Goal: Task Accomplishment & Management: Use online tool/utility

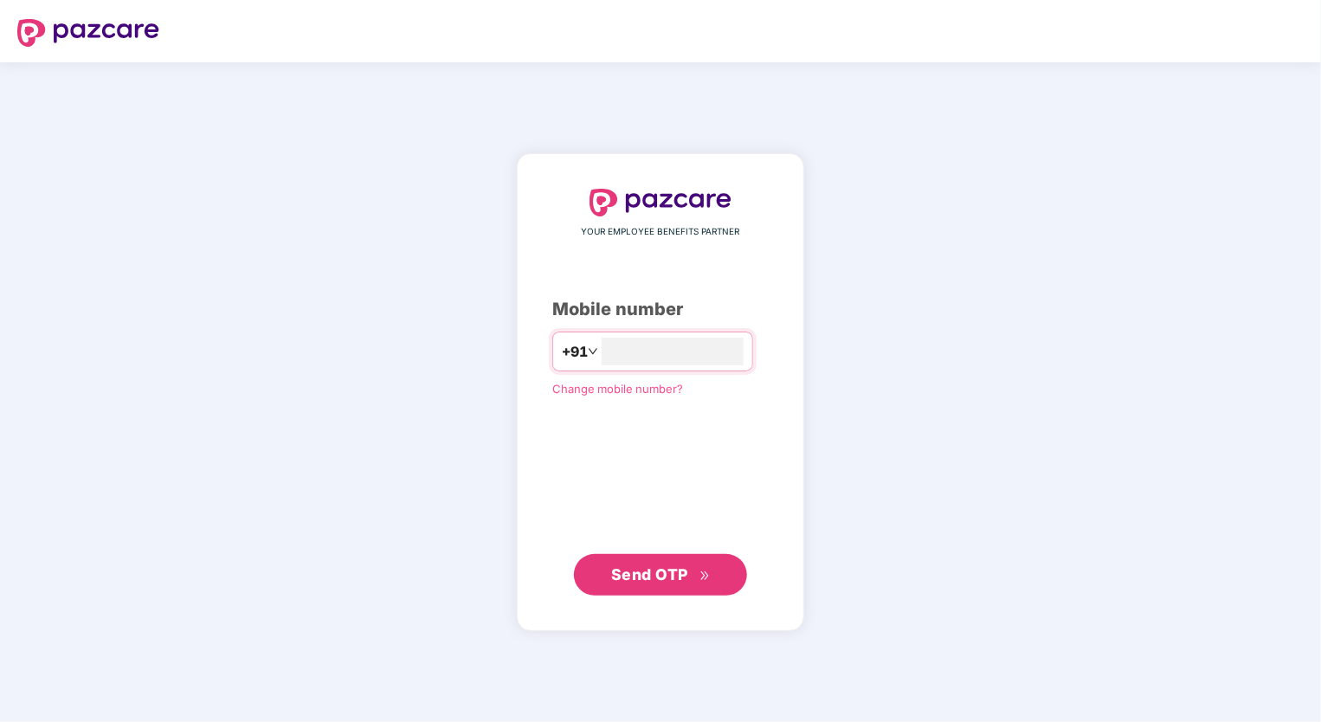
type input "**********"
click at [665, 576] on span "Send OTP" at bounding box center [649, 574] width 77 height 18
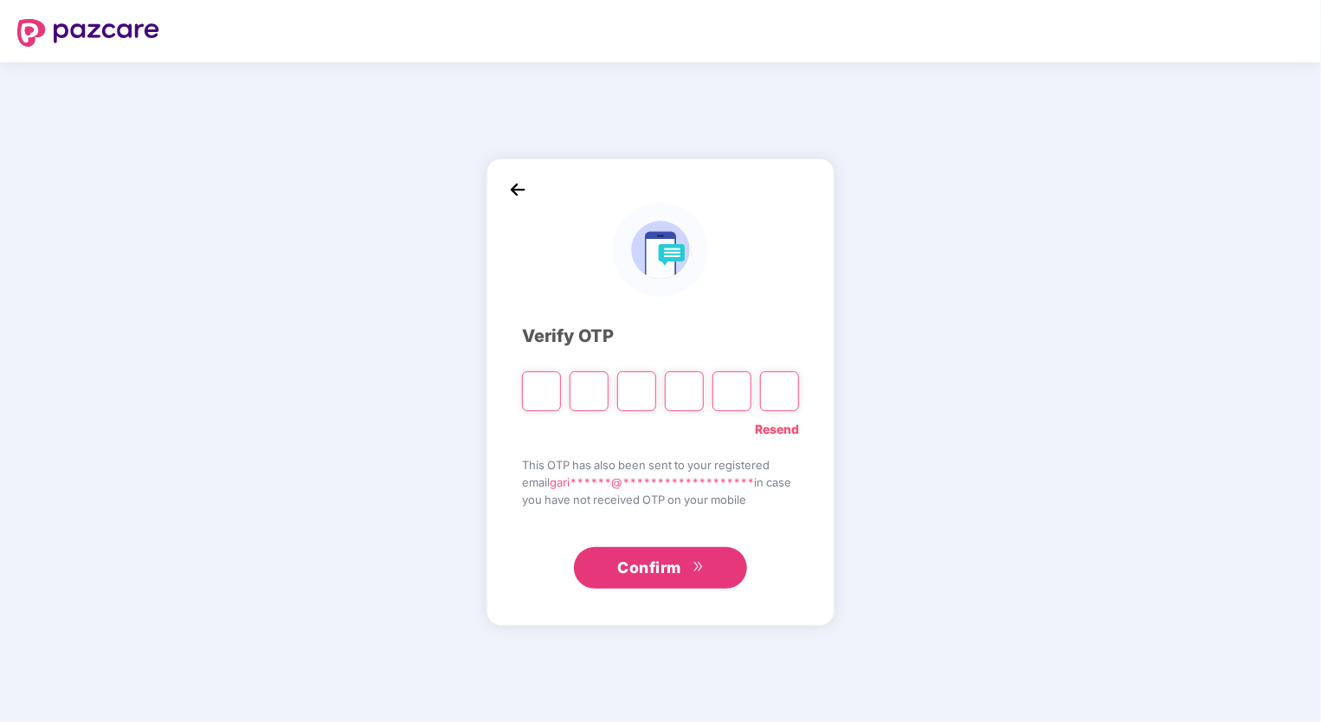
type input "*"
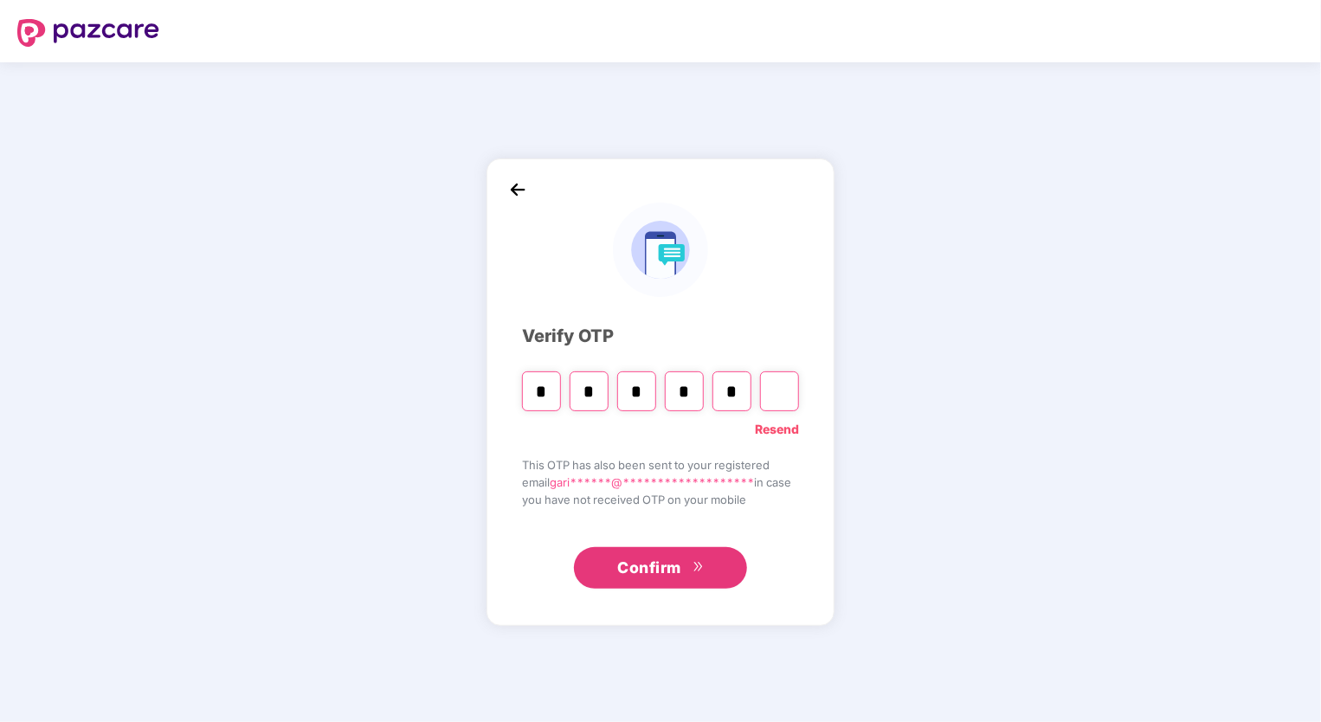
type input "*"
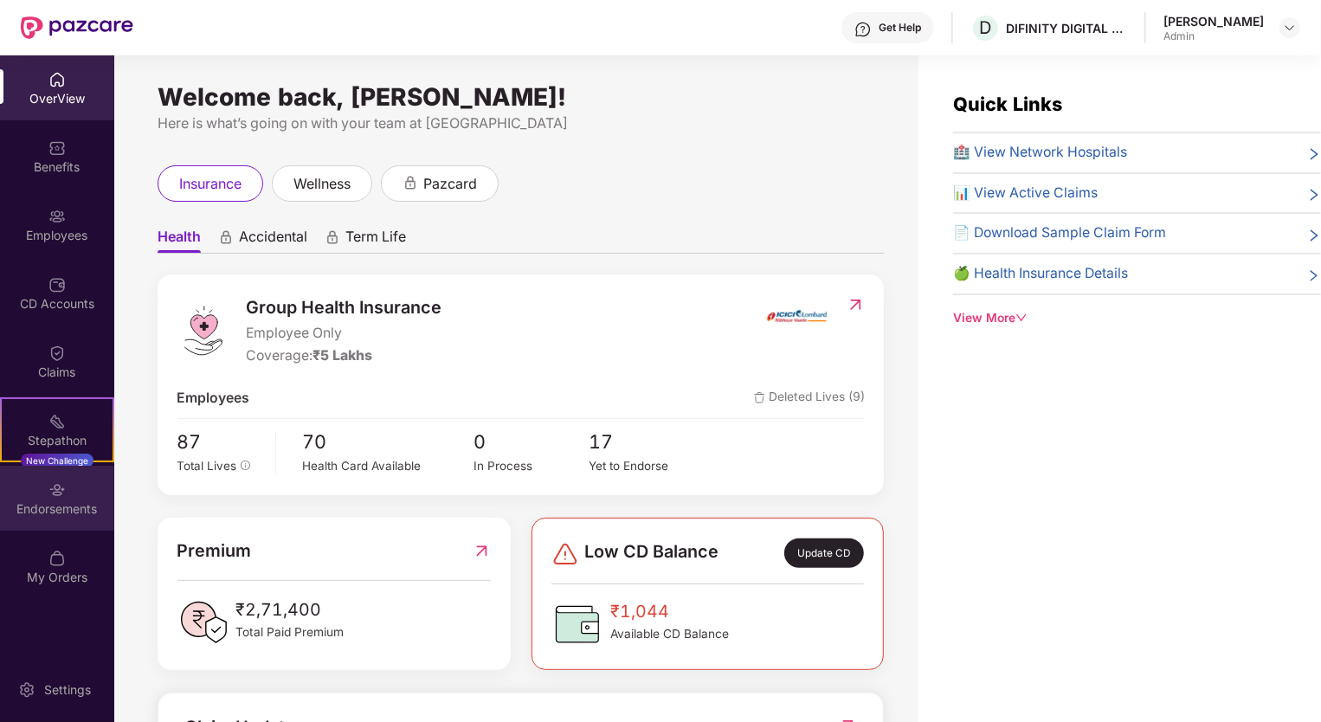
click at [70, 500] on div "Endorsements" at bounding box center [57, 508] width 114 height 17
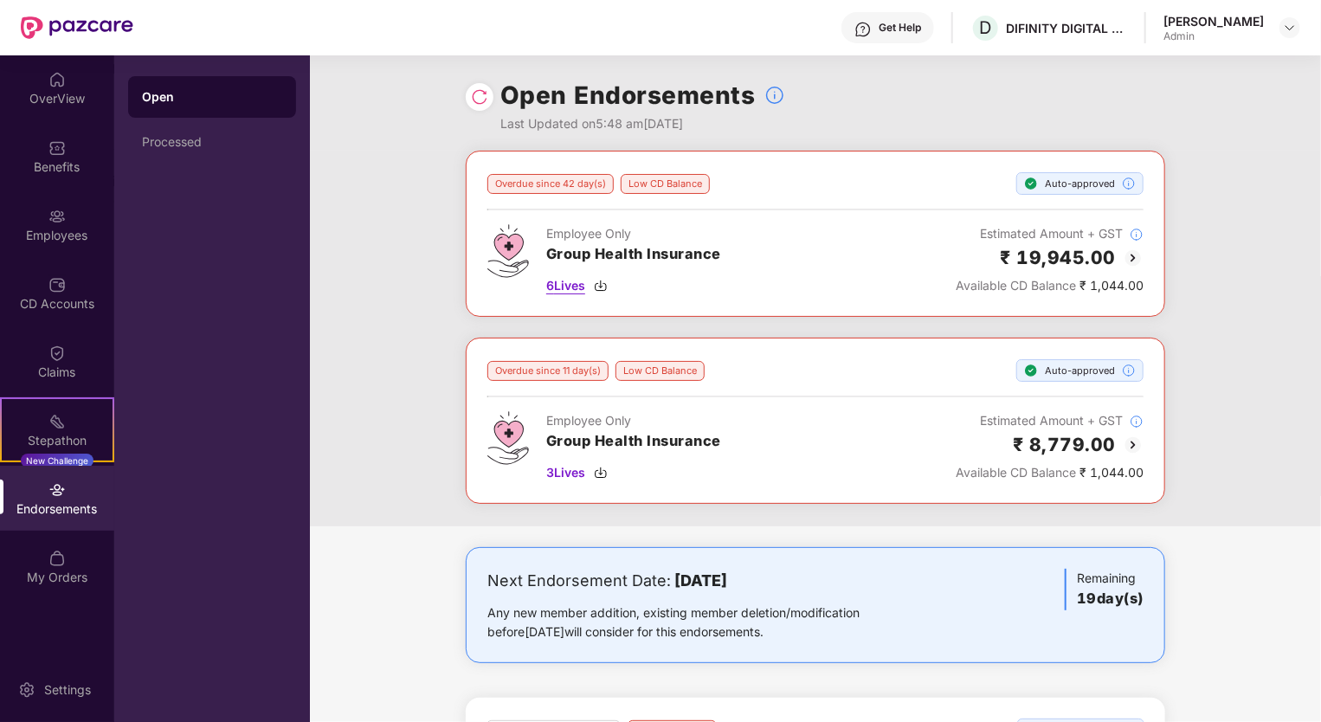
click at [604, 282] on img at bounding box center [601, 286] width 14 height 14
click at [603, 469] on img at bounding box center [601, 473] width 14 height 14
click at [202, 145] on div "Processed" at bounding box center [212, 142] width 140 height 14
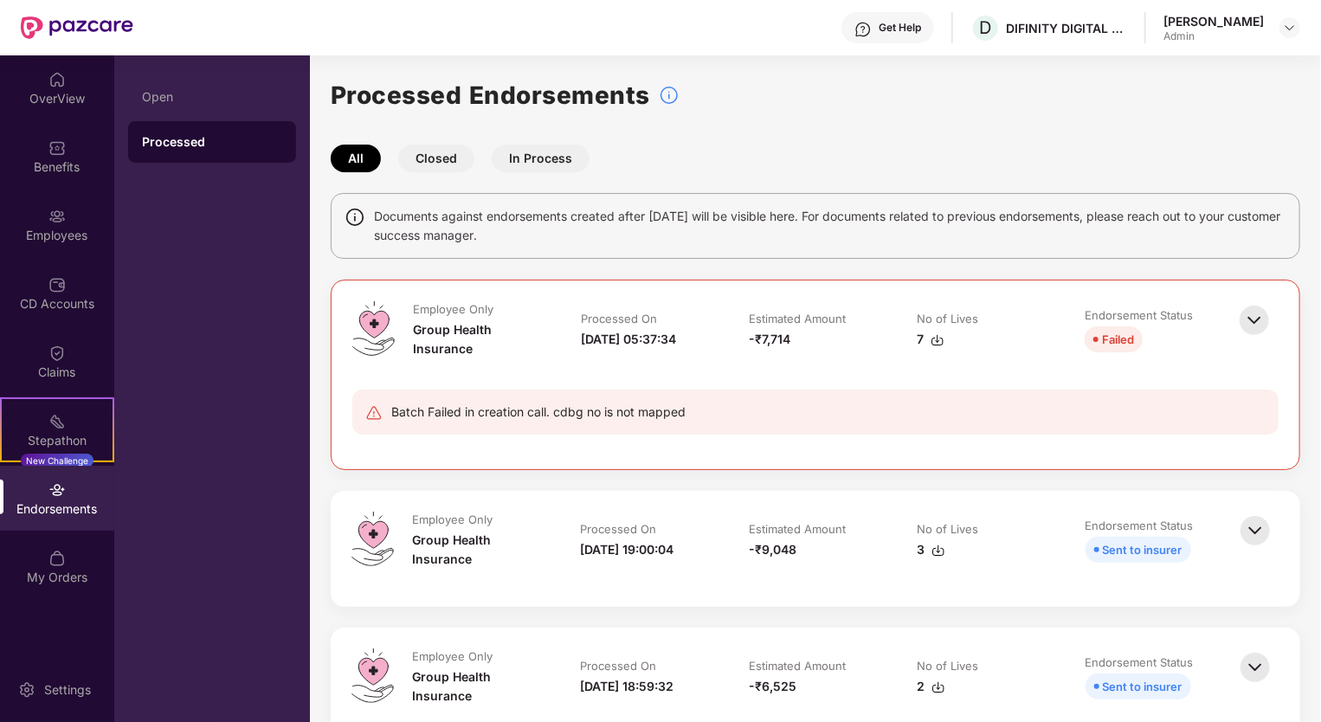
click at [1252, 526] on img at bounding box center [1255, 531] width 38 height 38
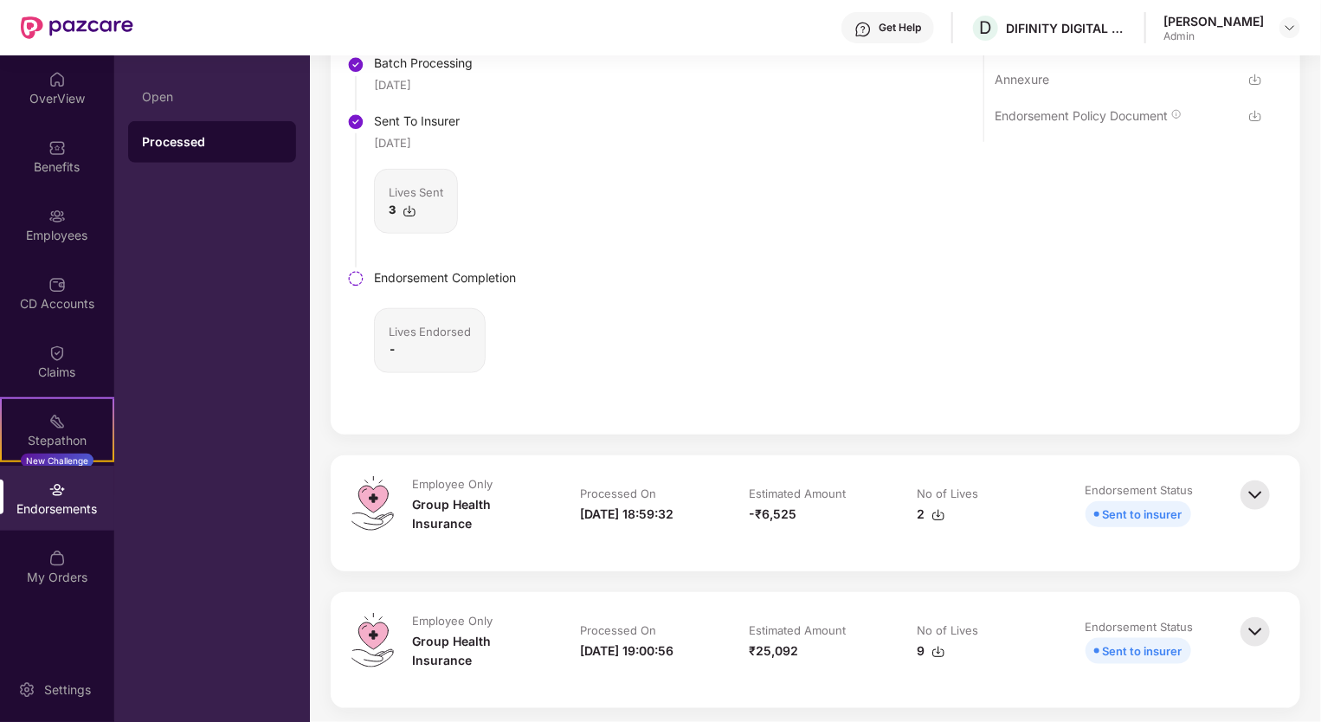
scroll to position [671, 0]
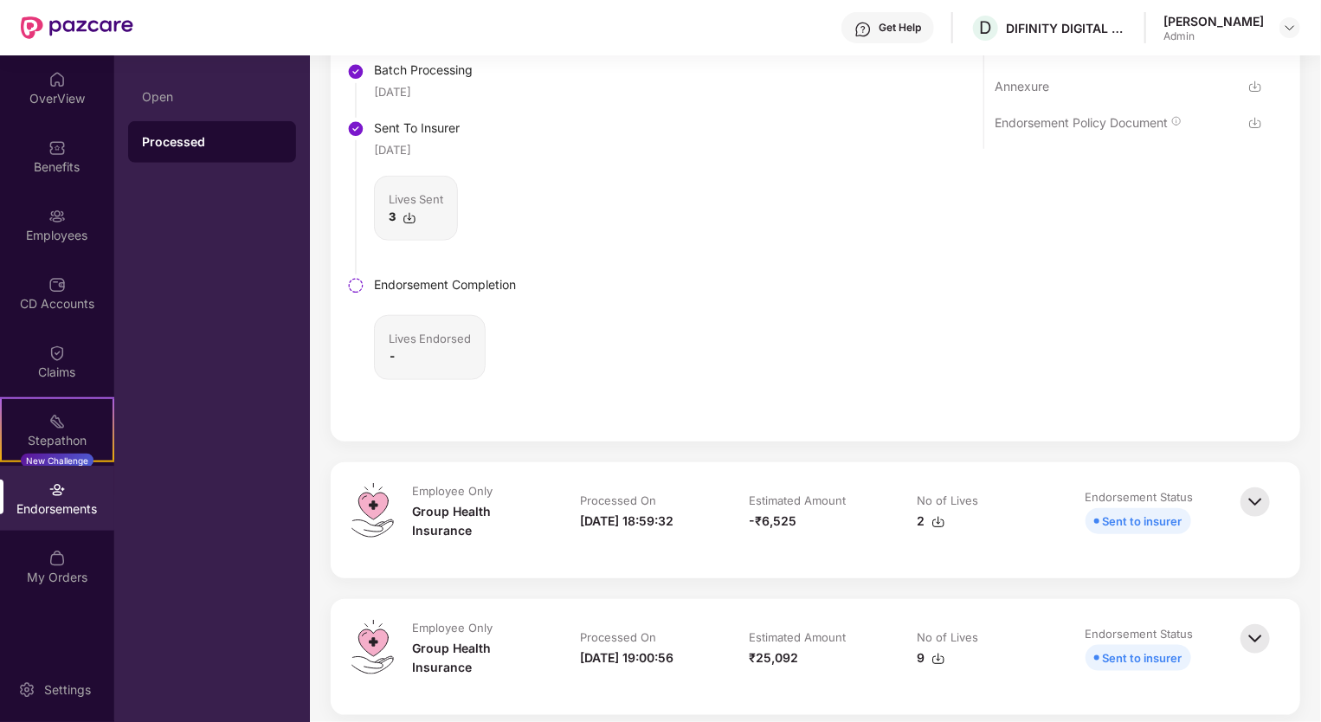
click at [1258, 130] on img at bounding box center [1255, 123] width 14 height 14
click at [1256, 508] on img at bounding box center [1255, 502] width 38 height 38
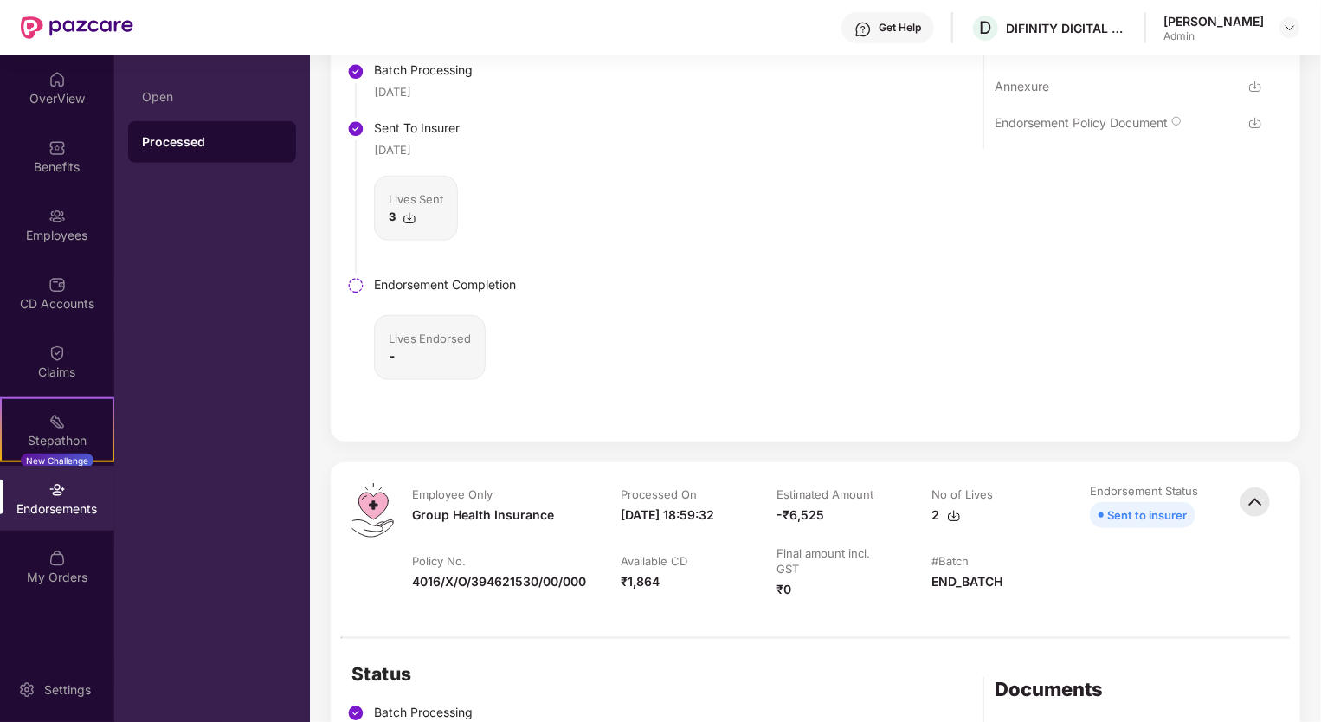
click at [1259, 94] on img at bounding box center [1255, 87] width 14 height 14
